Goal: Transaction & Acquisition: Purchase product/service

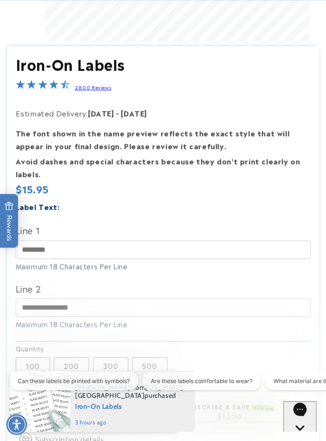
scroll to position [0, 542]
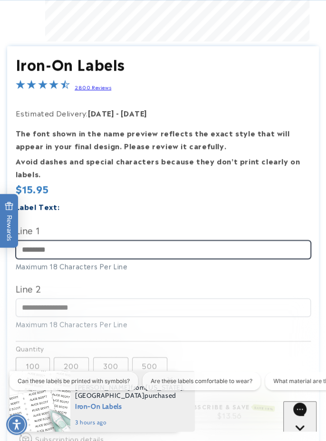
click at [59, 259] on input "Line 1" at bounding box center [163, 249] width 295 height 19
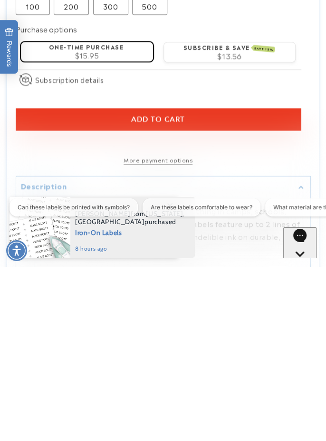
scroll to position [0, 271]
type input "**********"
click at [129, 233] on div "$15.95" at bounding box center [87, 228] width 119 height 7
click at [198, 304] on button "Add to cart" at bounding box center [158, 293] width 285 height 22
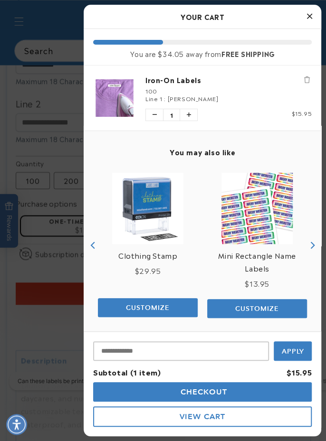
scroll to position [2, 0]
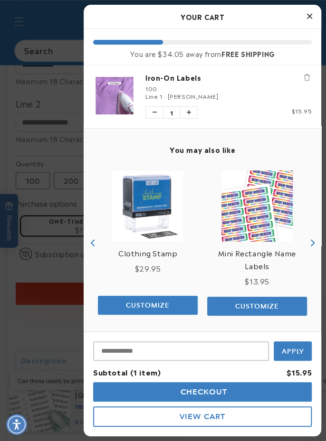
click at [111, 89] on img "product" at bounding box center [114, 95] width 43 height 37
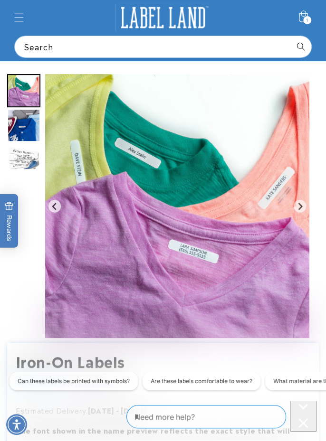
scroll to position [24, 0]
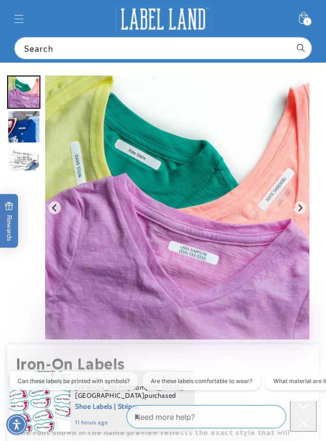
click at [311, 17] on icon at bounding box center [302, 19] width 21 height 21
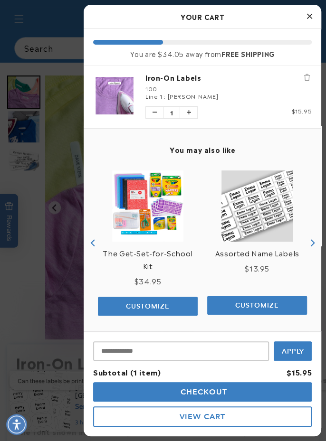
scroll to position [0, 0]
click at [214, 393] on span "Checkout" at bounding box center [202, 391] width 49 height 9
click at [201, 388] on span "Checkout" at bounding box center [202, 391] width 49 height 9
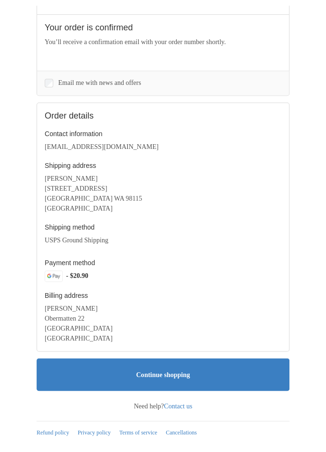
scroll to position [439, 0]
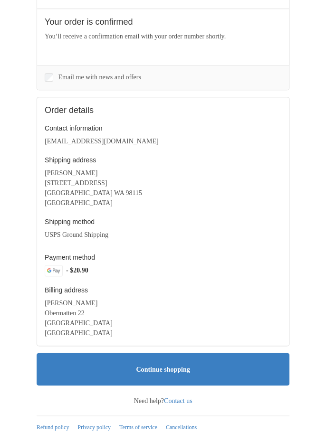
click at [183, 397] on link "Contact us" at bounding box center [178, 400] width 28 height 7
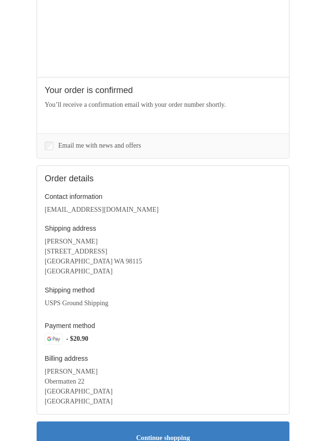
scroll to position [0, 0]
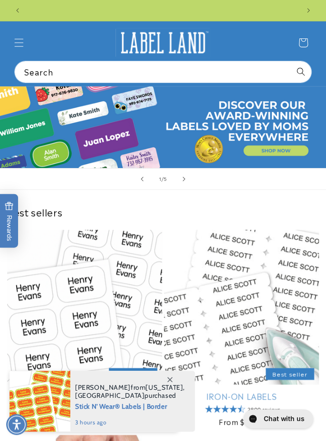
scroll to position [0, 542]
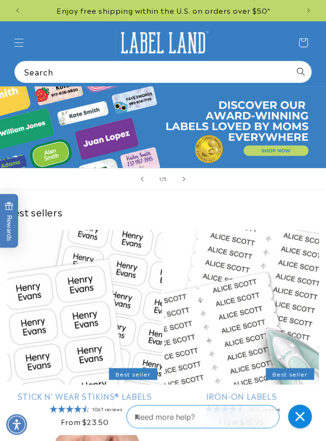
click at [23, 8] on button "Previous announcement" at bounding box center [17, 10] width 21 height 21
